Goal: Check status: Check status

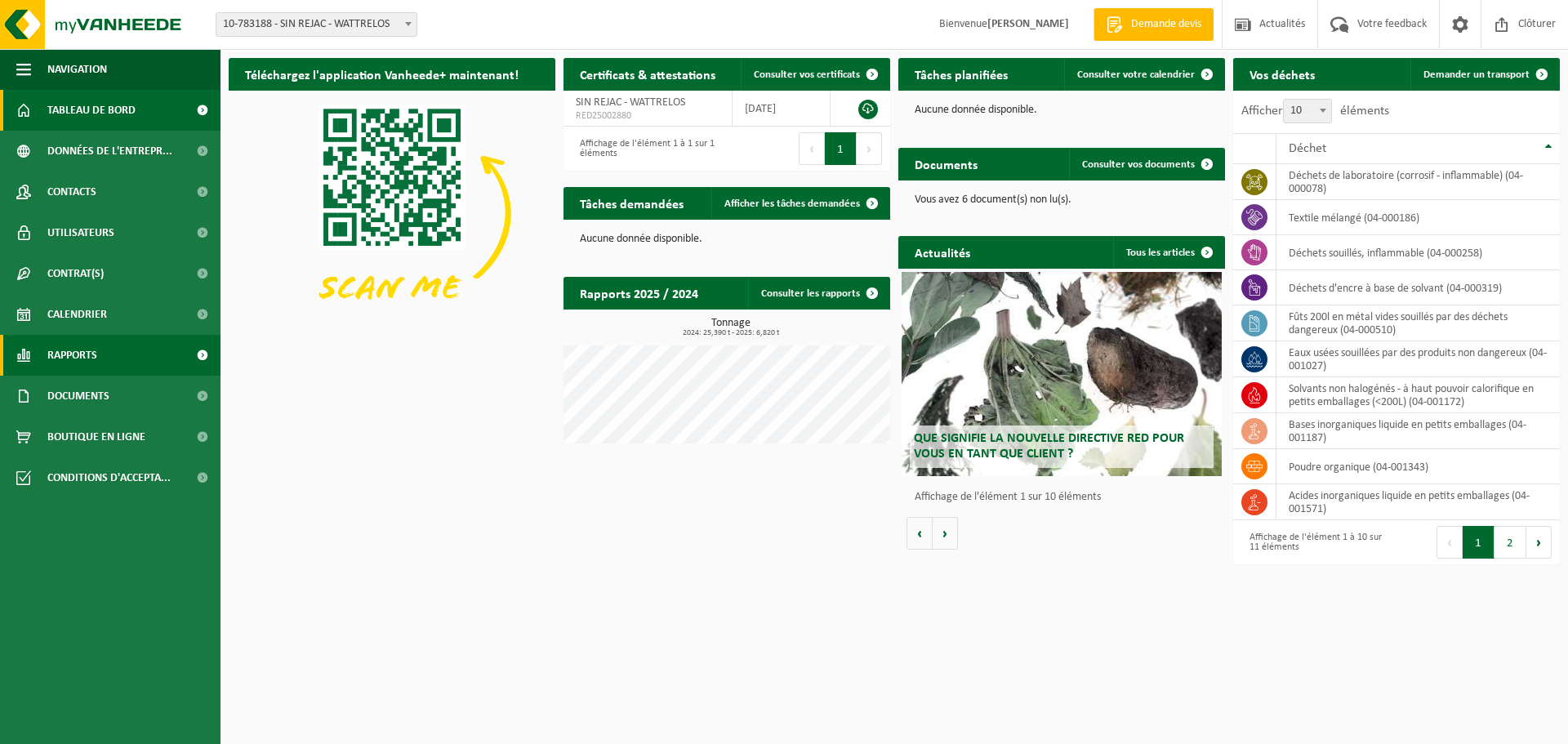
click at [132, 363] on link "Rapports" at bounding box center [110, 355] width 220 height 41
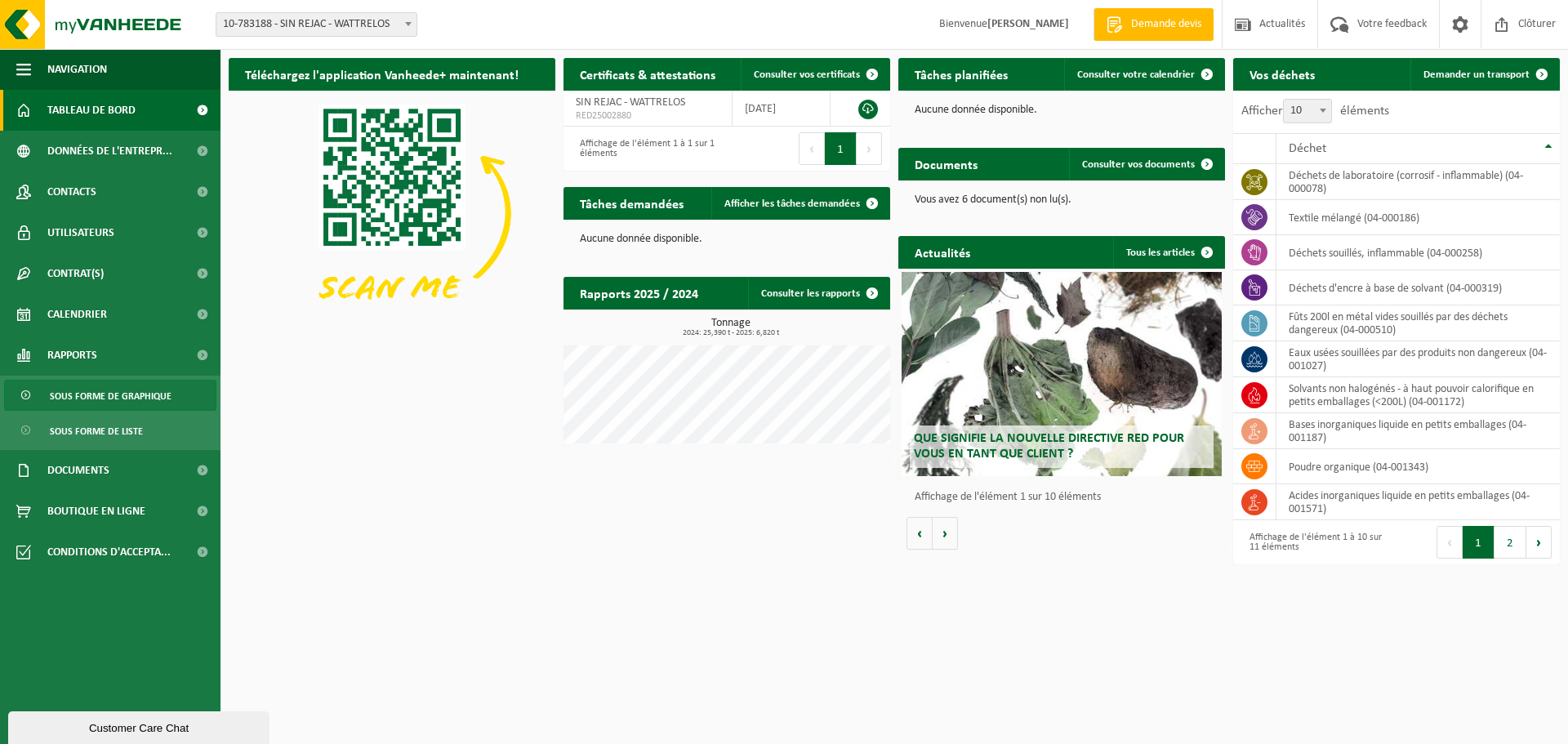
click at [139, 394] on span "Sous forme de graphique" at bounding box center [111, 396] width 122 height 31
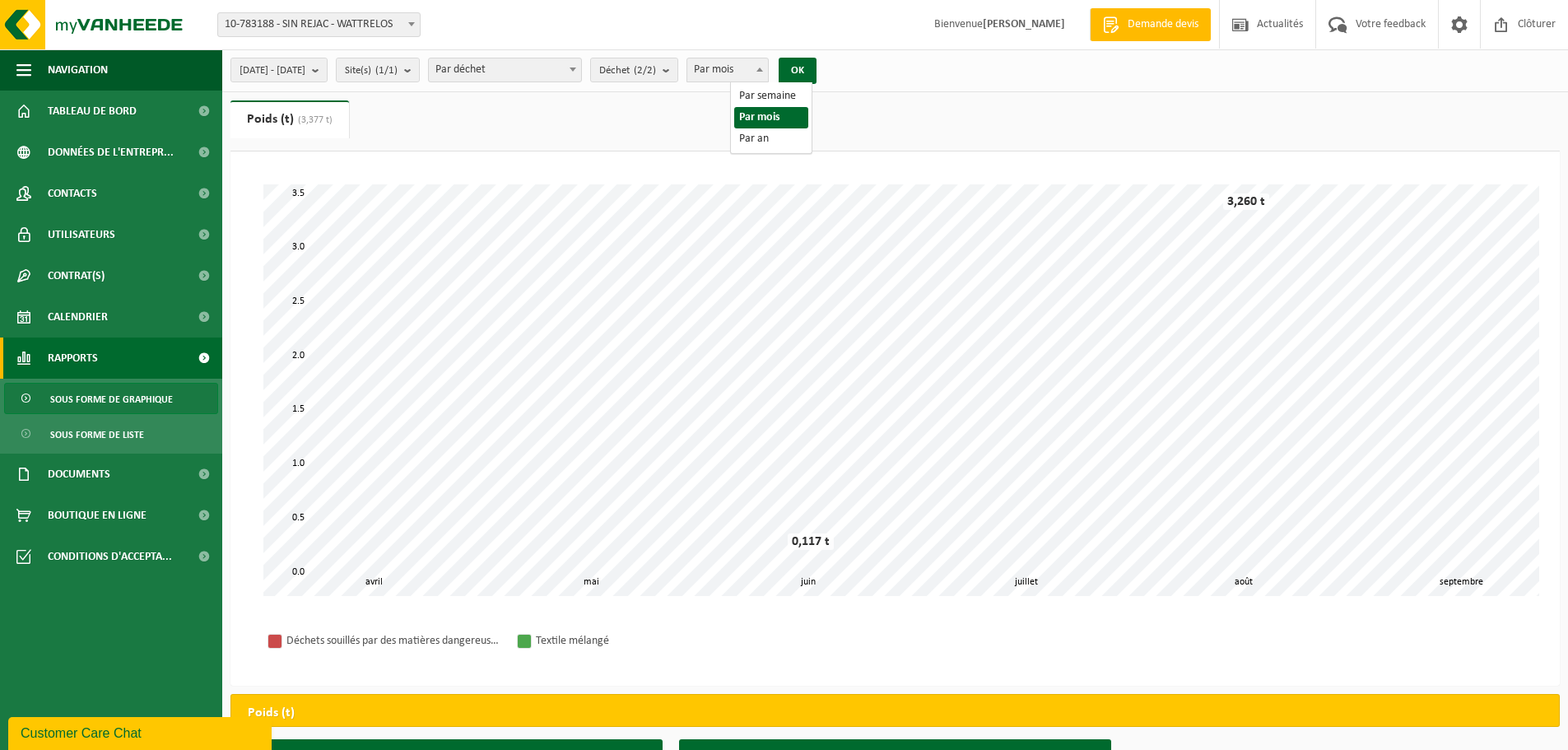
click at [768, 74] on span "Par mois" at bounding box center [728, 70] width 81 height 23
click at [305, 73] on span "[DATE] - [DATE]" at bounding box center [272, 71] width 66 height 25
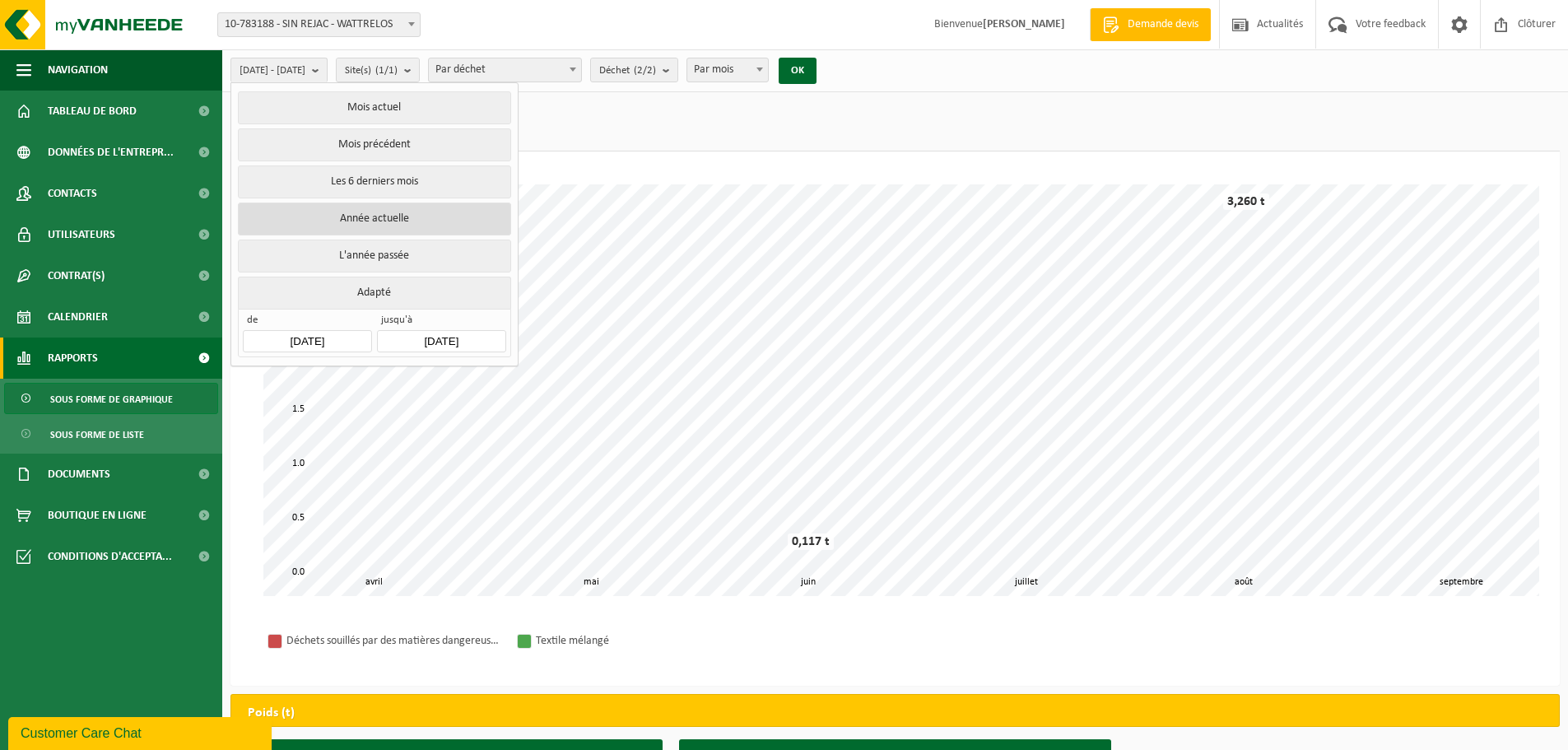
click at [422, 226] on button "Année actuelle" at bounding box center [374, 219] width 272 height 33
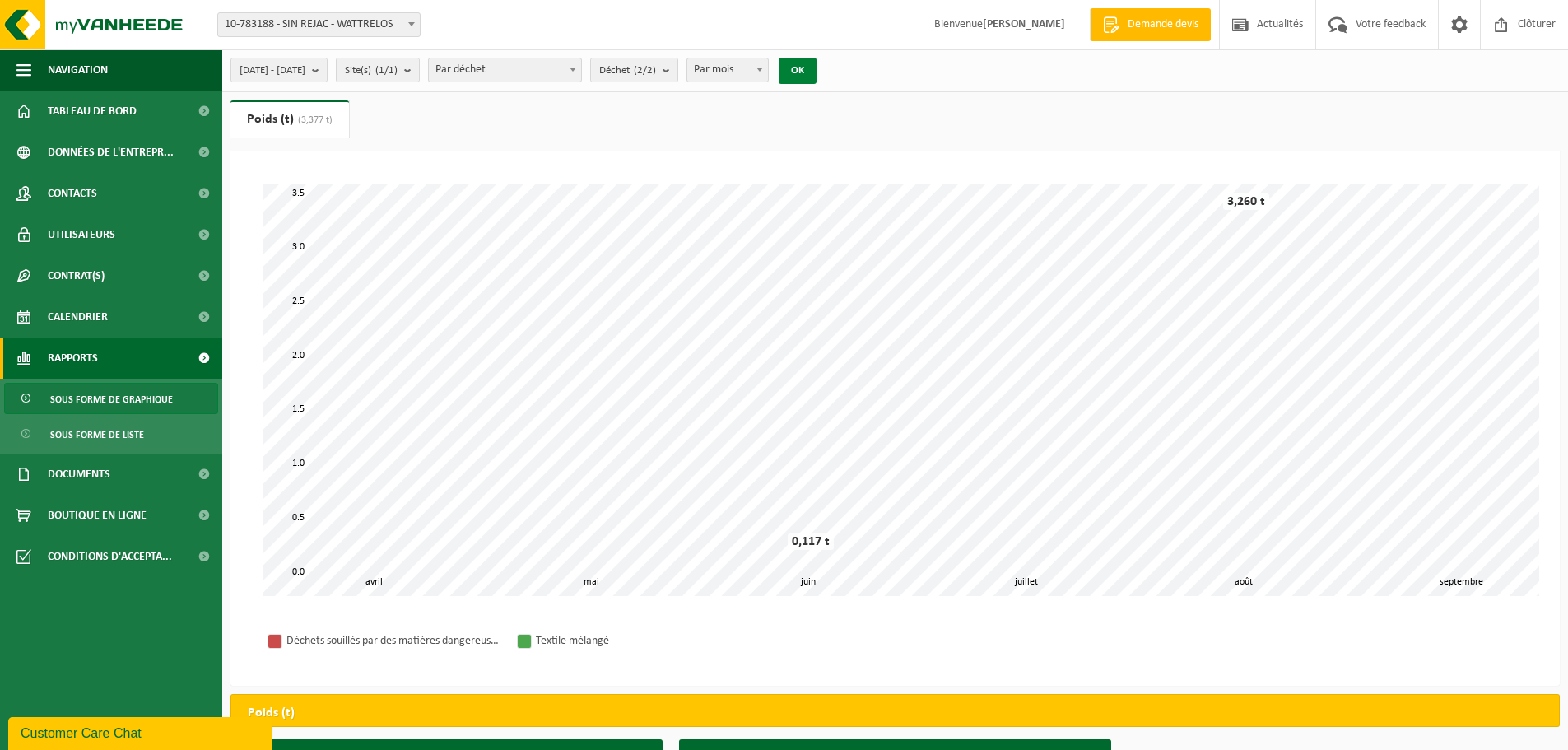
click at [817, 68] on button "OK" at bounding box center [798, 71] width 38 height 26
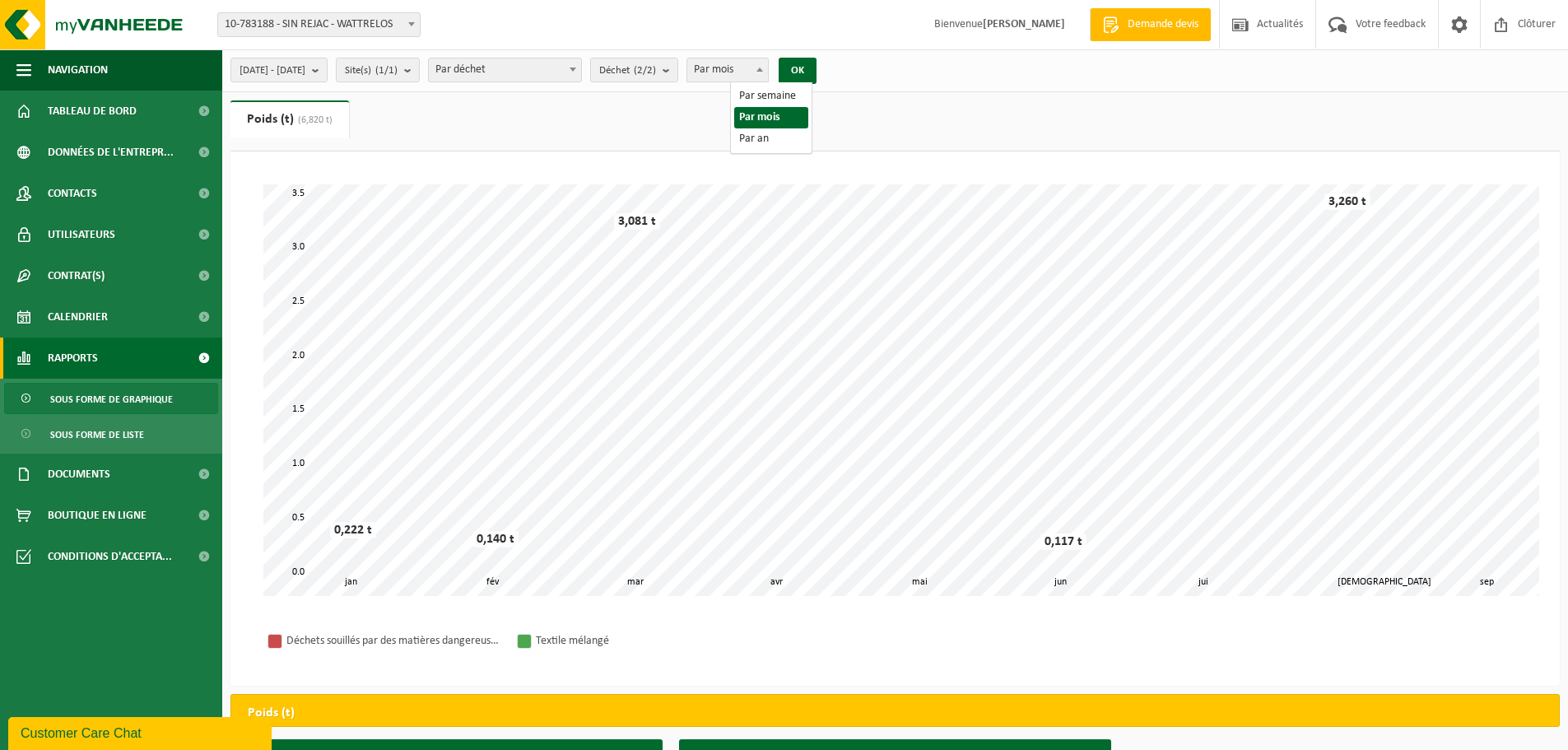
click at [768, 63] on span "Par mois" at bounding box center [728, 70] width 81 height 23
select select "3"
click at [817, 73] on button "OK" at bounding box center [798, 71] width 38 height 26
